Goal: Information Seeking & Learning: Learn about a topic

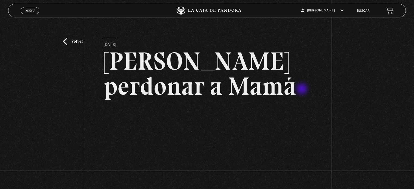
scroll to position [65, 0]
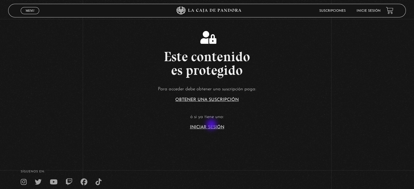
click at [212, 125] on link "Iniciar Sesión" at bounding box center [207, 127] width 34 height 4
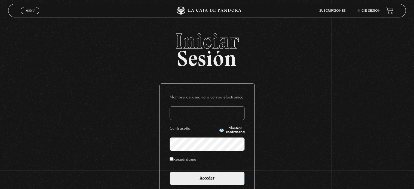
type input "zulygonzah@gmail.com"
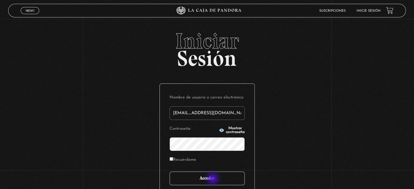
click at [213, 179] on input "Acceder" at bounding box center [206, 179] width 75 height 14
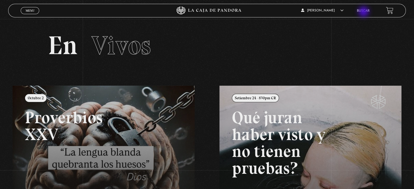
click at [364, 12] on link "Buscar" at bounding box center [363, 10] width 13 height 3
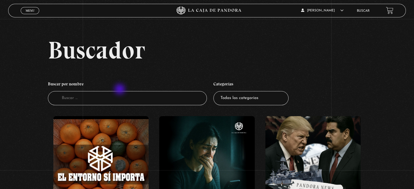
click at [120, 90] on h4 "Buscar por nombre" at bounding box center [127, 85] width 159 height 13
click at [107, 99] on input "Buscador" at bounding box center [127, 98] width 159 height 14
type input "m"
type input "perdonar"
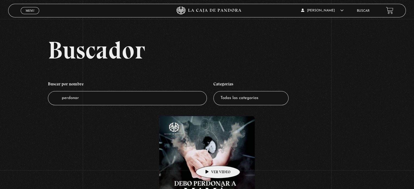
click at [209, 158] on figure at bounding box center [206, 163] width 95 height 95
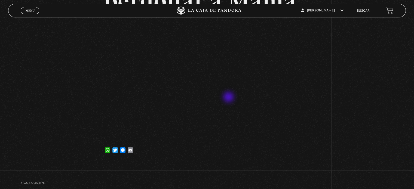
scroll to position [82, 0]
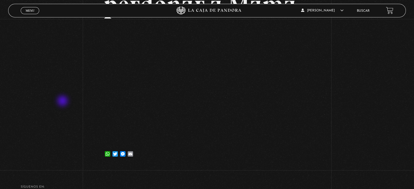
click at [63, 101] on div "Volver [DATE] [PERSON_NAME] perdonar a Mamá WhatsApp Twitter Messenger Email" at bounding box center [207, 51] width 414 height 229
click at [63, 101] on div "Volver 25 julio, 2023 Debo perdonar a Mamá WhatsApp Twitter Messenger Email" at bounding box center [207, 51] width 414 height 229
click at [336, 91] on div "Volver 25 julio, 2023 Debo perdonar a Mamá WhatsApp Twitter Messenger Email" at bounding box center [207, 51] width 414 height 229
